Goal: Check status: Check status

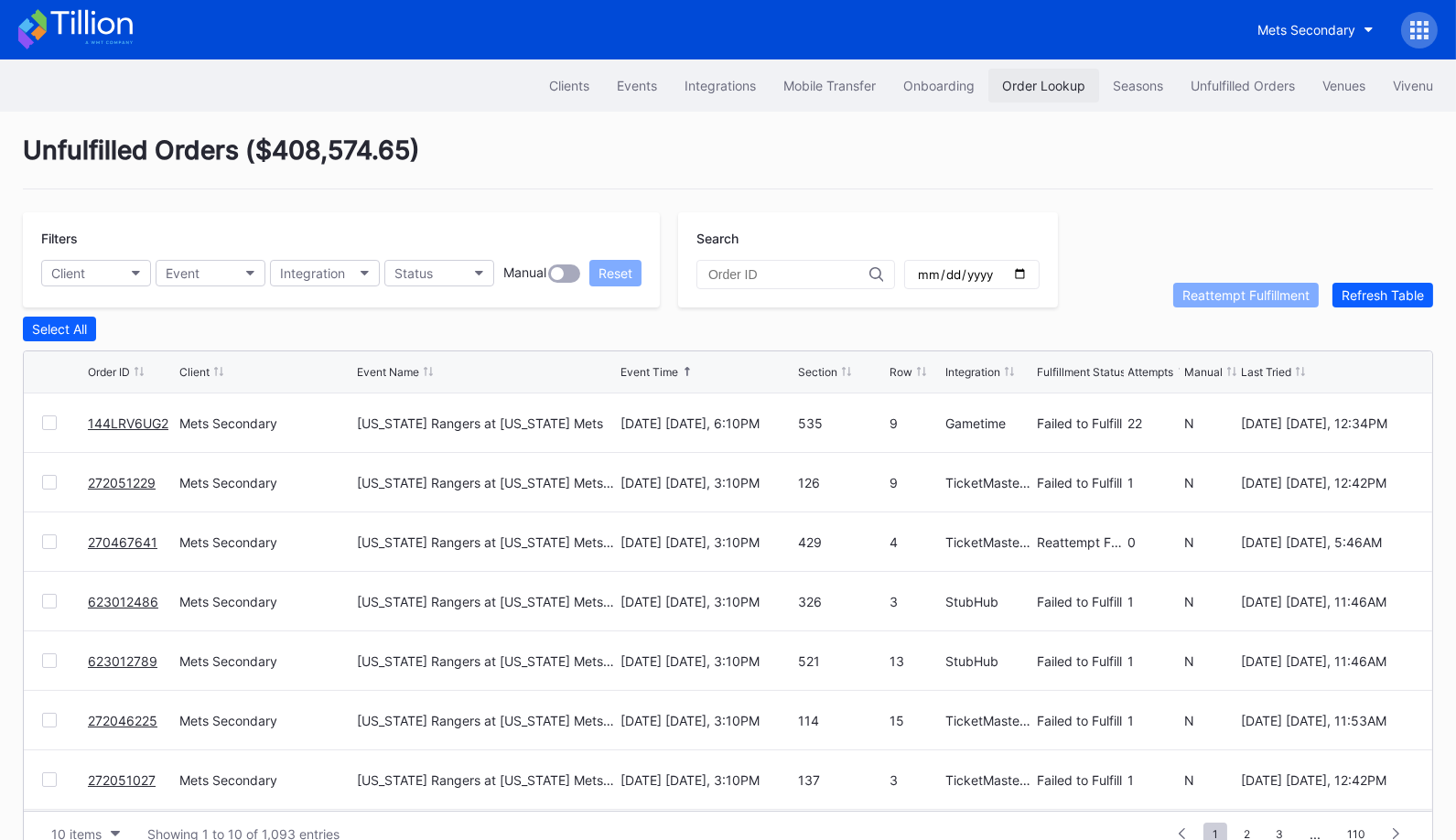
click at [1025, 87] on div "Order Lookup" at bounding box center [1044, 85] width 83 height 16
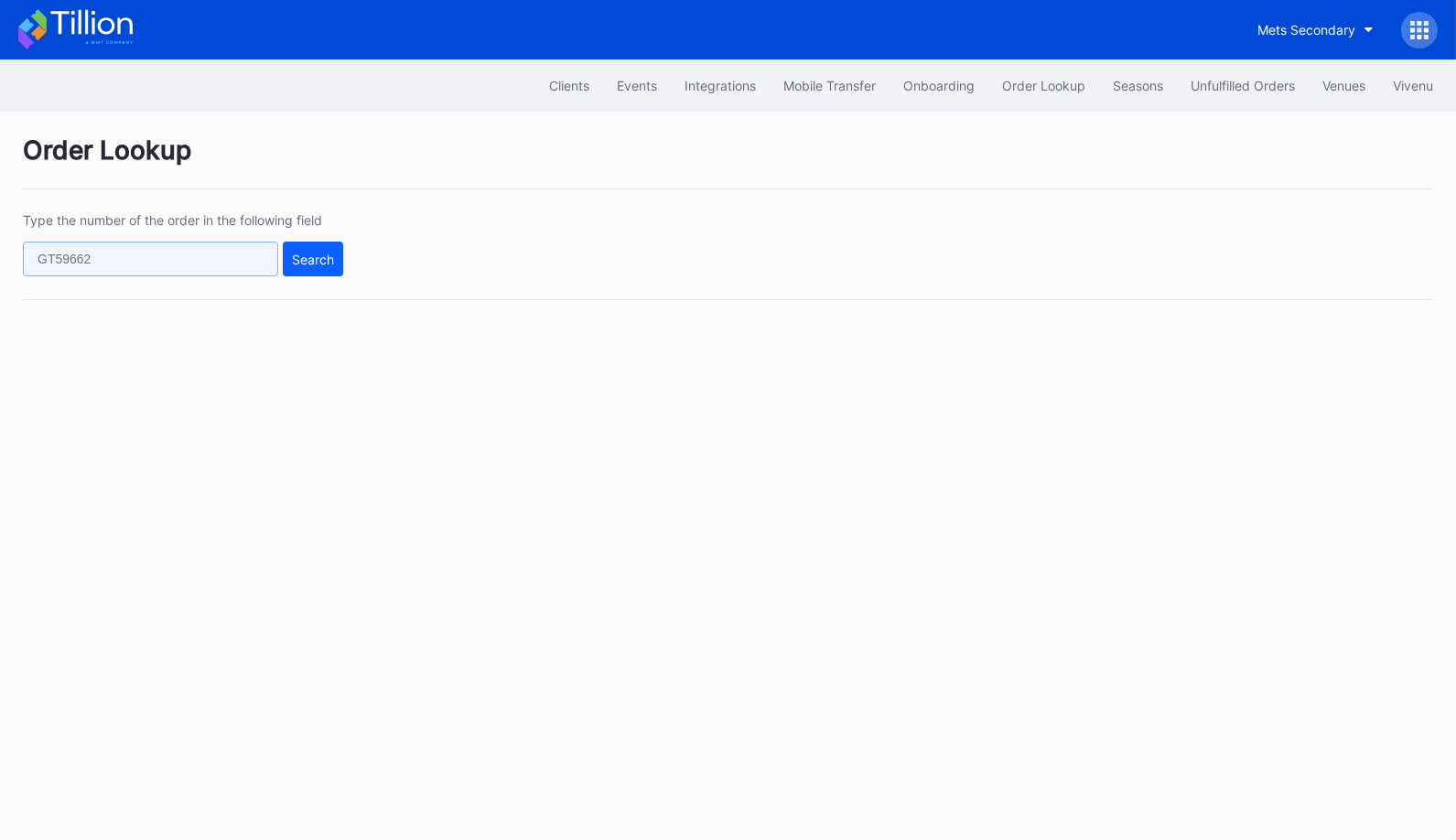
click at [241, 253] on input "text" at bounding box center [150, 258] width 255 height 34
paste input "EWBLW4G9SH"
type input "EWBLW4G9SH"
click at [315, 261] on div "Search" at bounding box center [312, 259] width 42 height 16
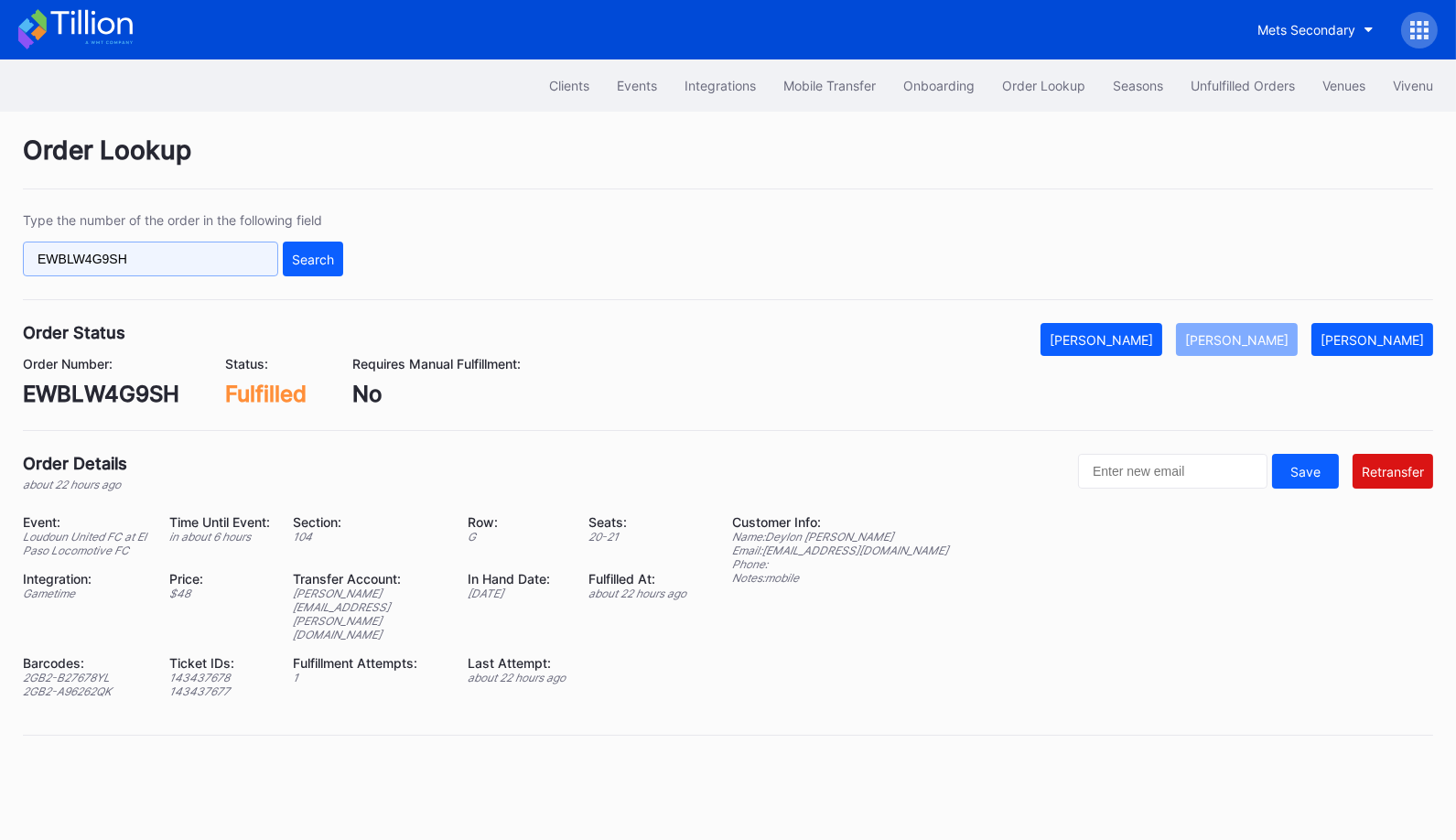
click at [229, 270] on input "EWBLW4G9SH" at bounding box center [150, 258] width 255 height 34
paste input "623014295"
click at [298, 261] on div "Search" at bounding box center [312, 259] width 42 height 16
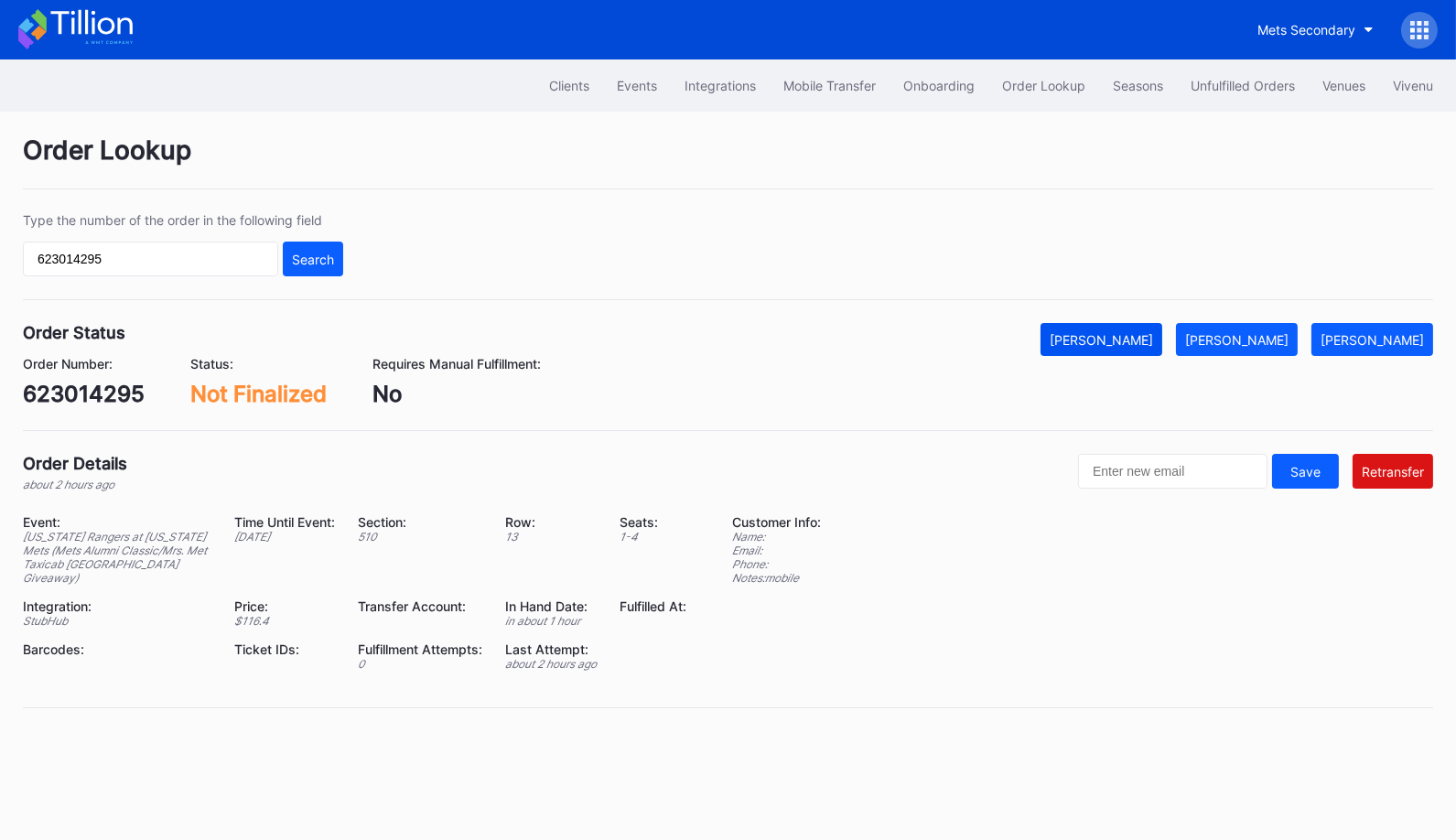
click at [1154, 332] on div "[PERSON_NAME]" at bounding box center [1101, 340] width 103 height 16
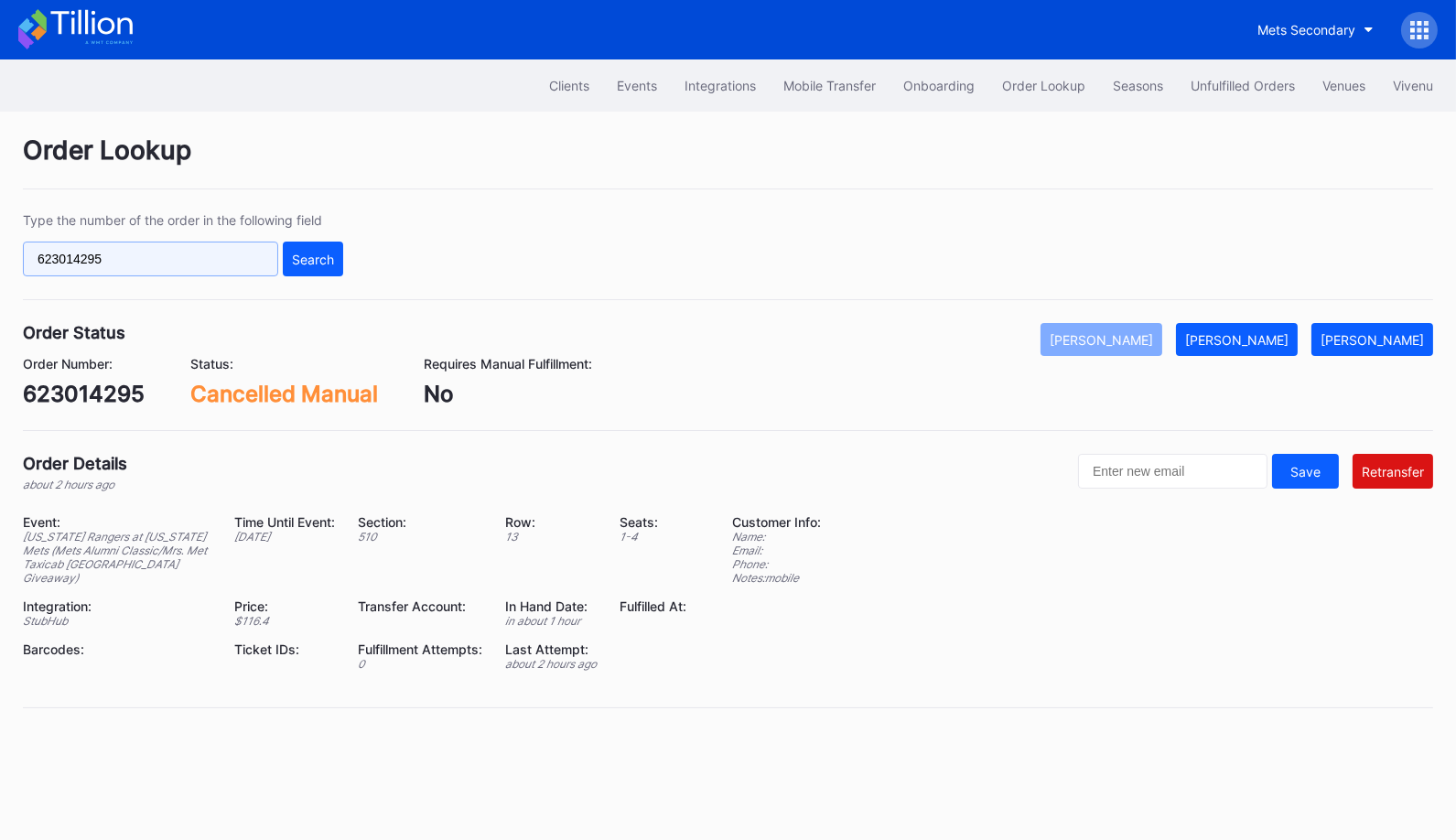
click at [241, 255] on input "623014295" at bounding box center [150, 258] width 255 height 34
paste input "2951323"
type input "622951323"
click at [299, 256] on div "Search" at bounding box center [312, 259] width 42 height 16
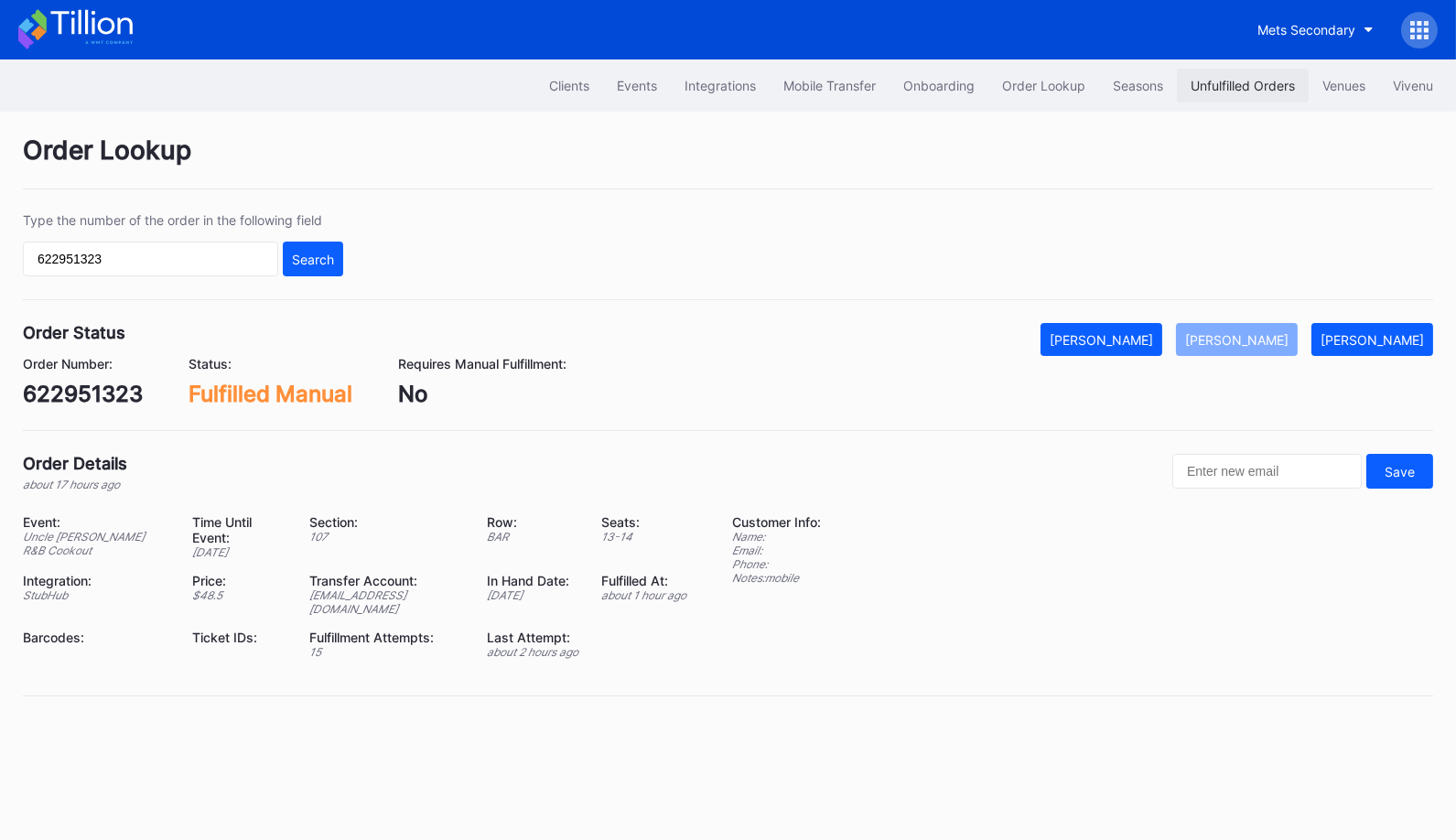
click at [1234, 72] on button "Unfulfilled Orders" at bounding box center [1243, 85] width 132 height 33
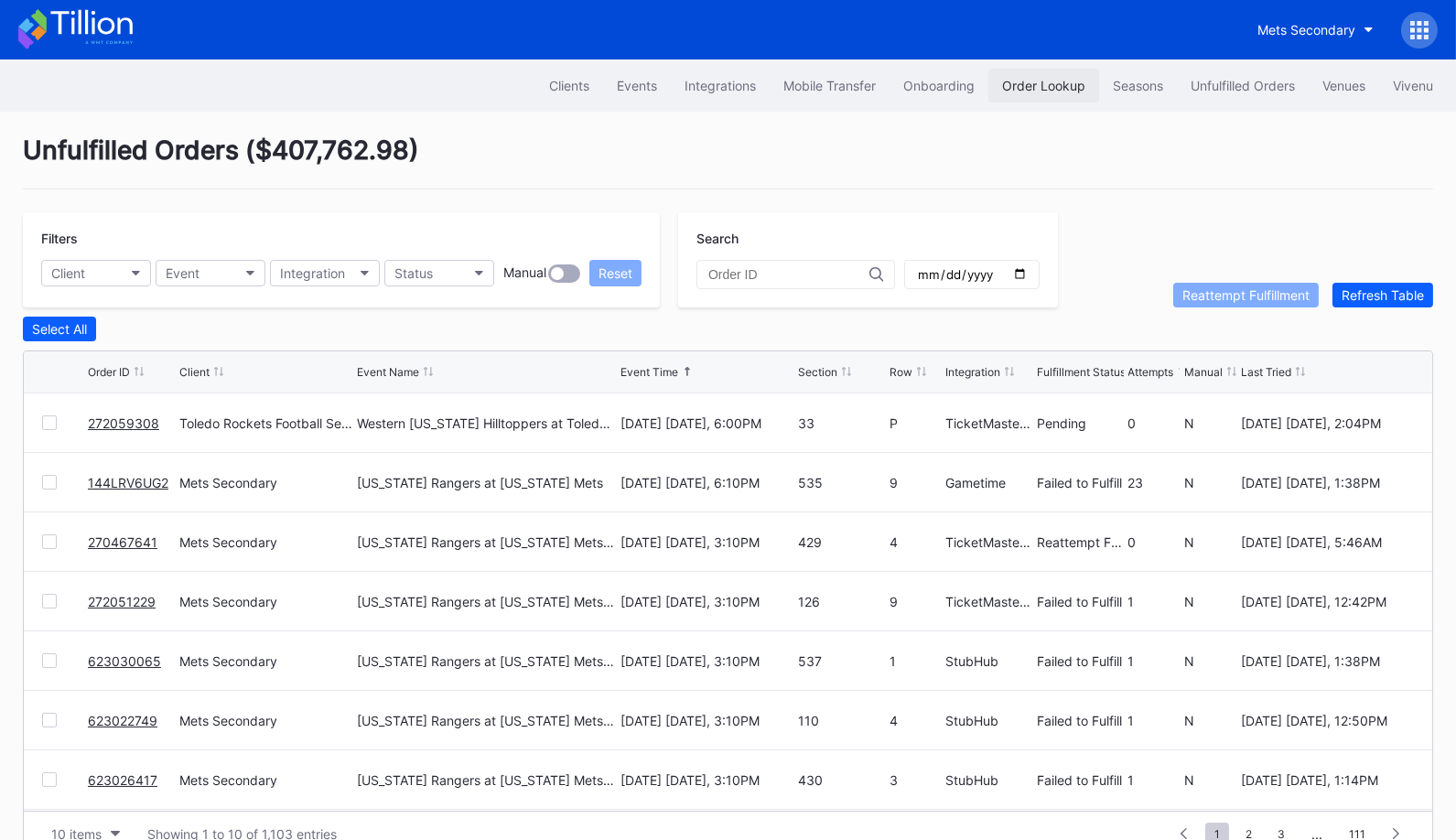
click at [1040, 96] on button "Order Lookup" at bounding box center [1044, 85] width 111 height 33
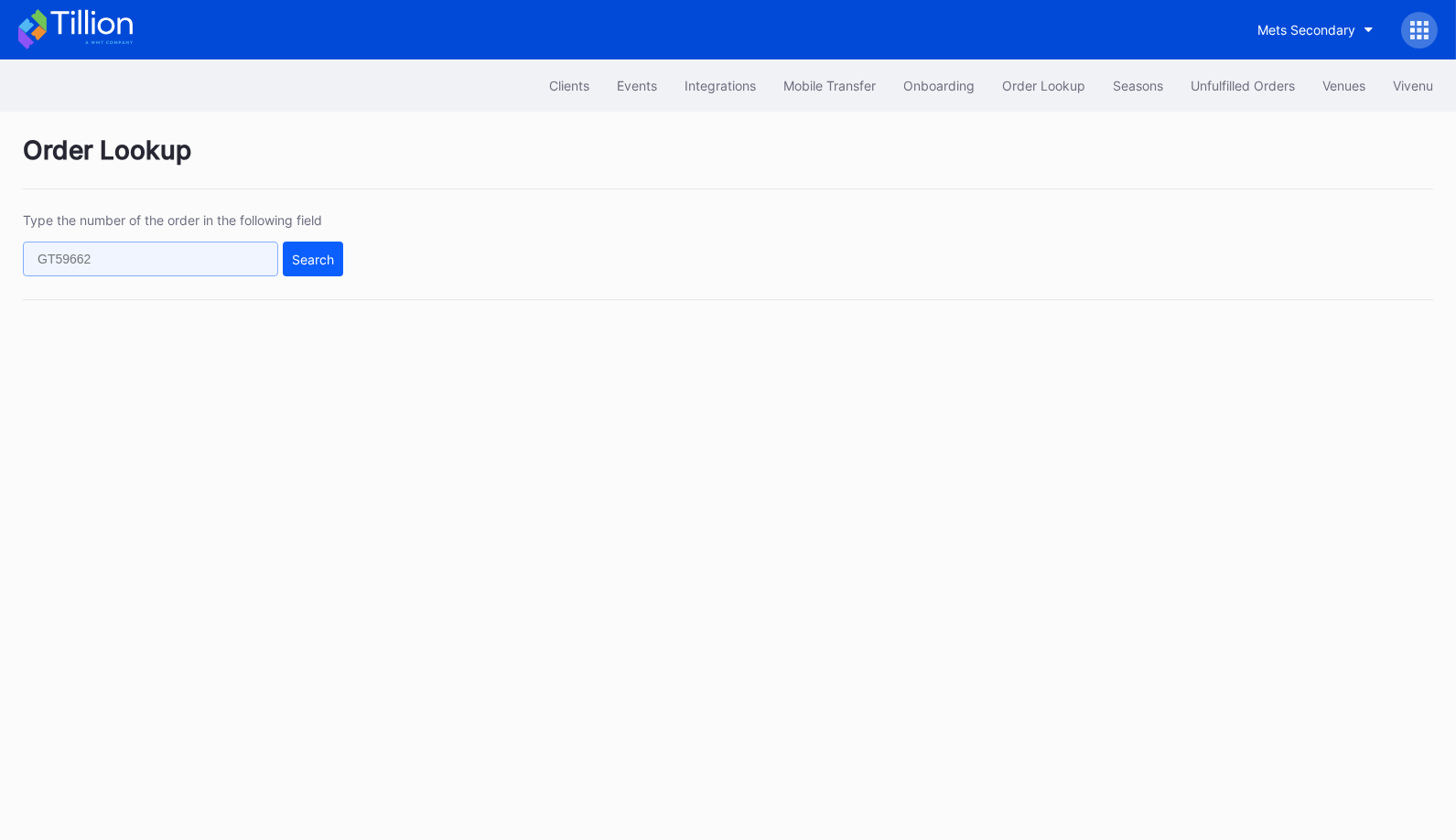
click at [243, 267] on input "text" at bounding box center [150, 258] width 255 height 34
paste input "623025089"
click at [352, 240] on div "Type the number of the order in the following field 623025089 Search" at bounding box center [728, 255] width 1411 height 87
click at [276, 263] on input "623025089" at bounding box center [150, 258] width 255 height 34
click at [317, 263] on div "Search" at bounding box center [312, 259] width 42 height 16
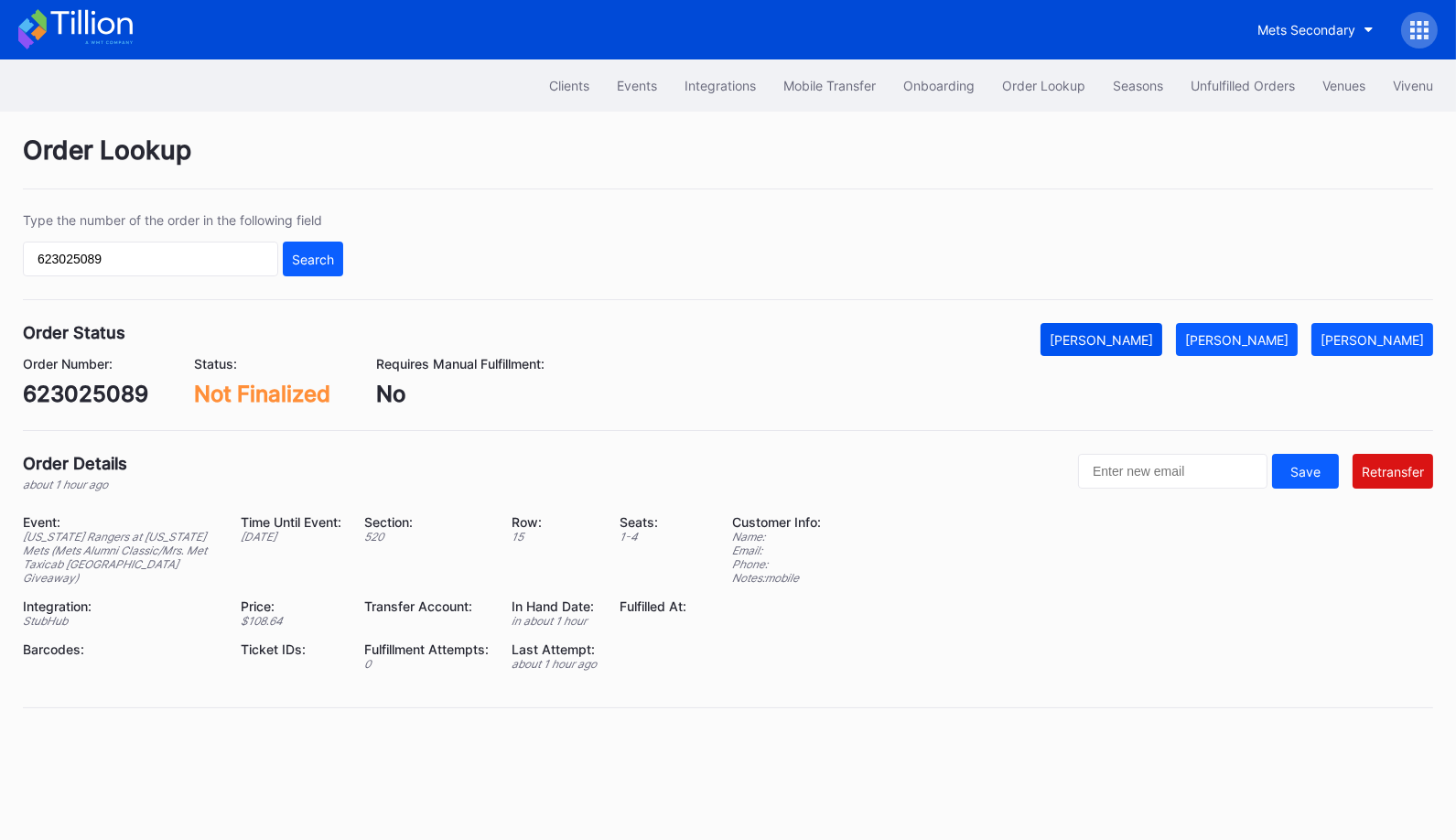
click at [1155, 323] on button "[PERSON_NAME]" at bounding box center [1102, 340] width 122 height 33
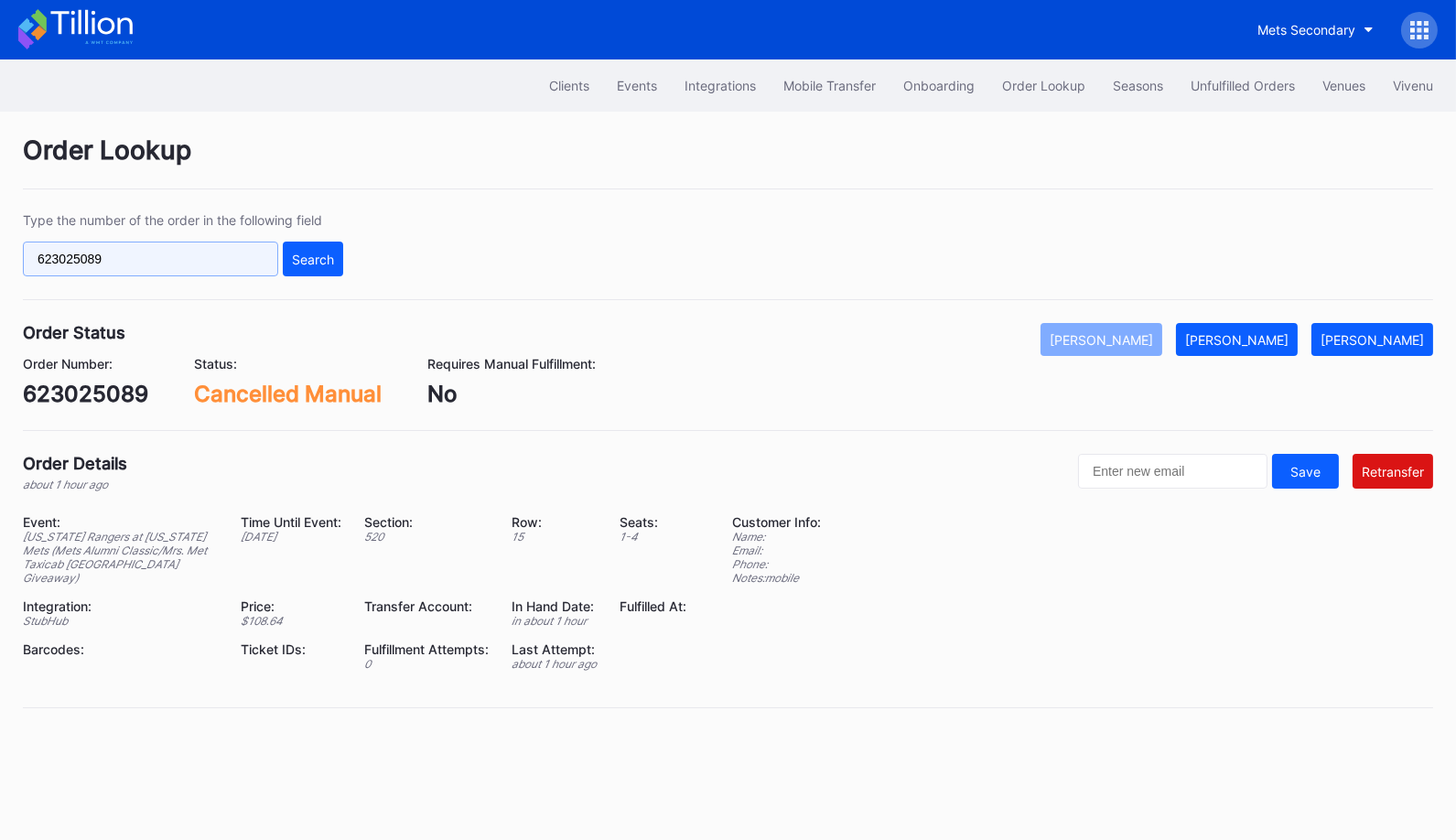
click at [167, 263] on input "623025089" at bounding box center [150, 258] width 255 height 34
paste input "45192064"
type input "645192064"
click at [318, 245] on button "Search" at bounding box center [313, 258] width 61 height 34
